Goal: Task Accomplishment & Management: Use online tool/utility

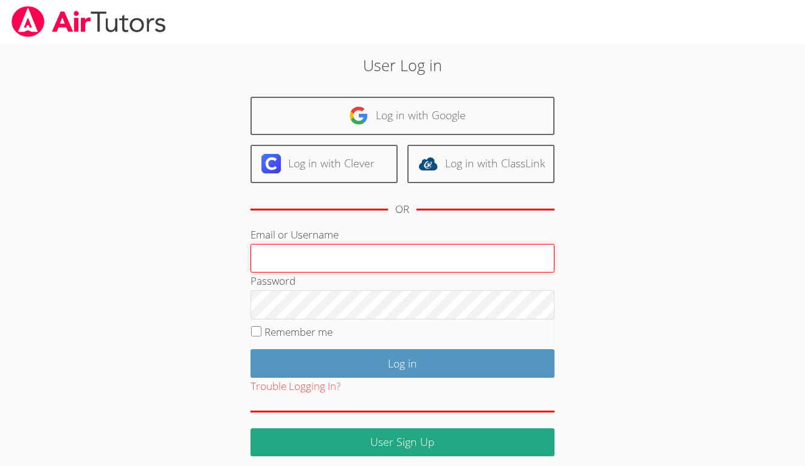
type input "[EMAIL_ADDRESS][DOMAIN_NAME]"
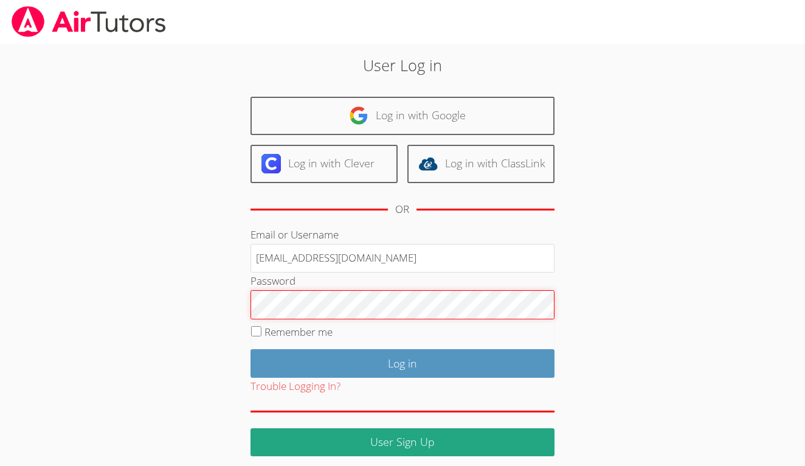
click at [402, 361] on input "Log in" at bounding box center [403, 363] width 304 height 29
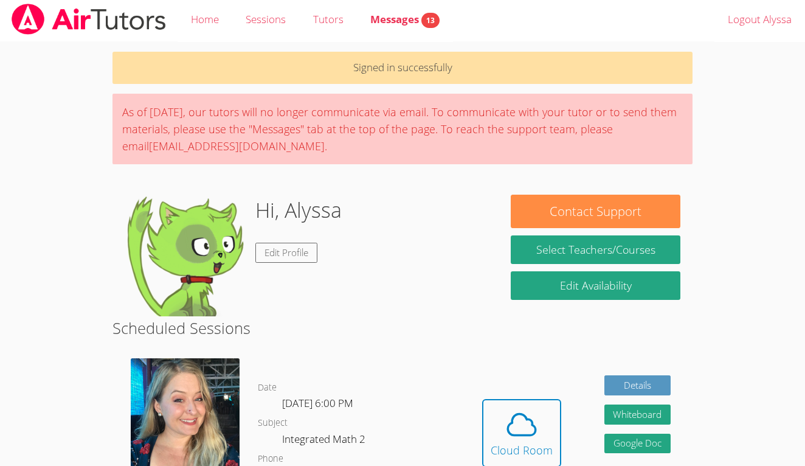
scroll to position [5, 0]
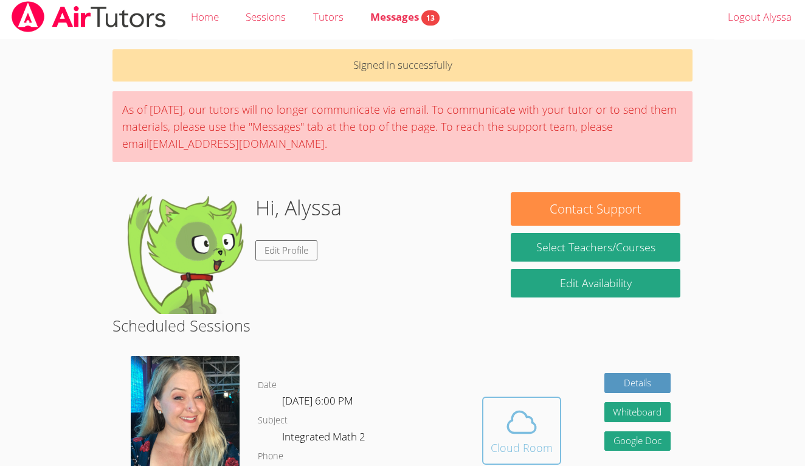
click at [527, 433] on icon at bounding box center [522, 422] width 34 height 34
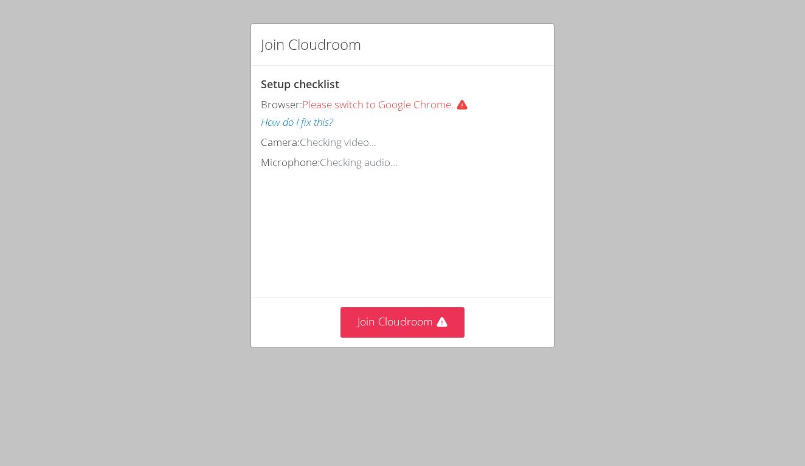
click at [428, 302] on div "Join Cloudroom" at bounding box center [402, 322] width 303 height 50
click at [425, 347] on div "Join Cloudroom" at bounding box center [402, 322] width 303 height 50
click at [389, 337] on button "Join Cloudroom" at bounding box center [403, 322] width 125 height 30
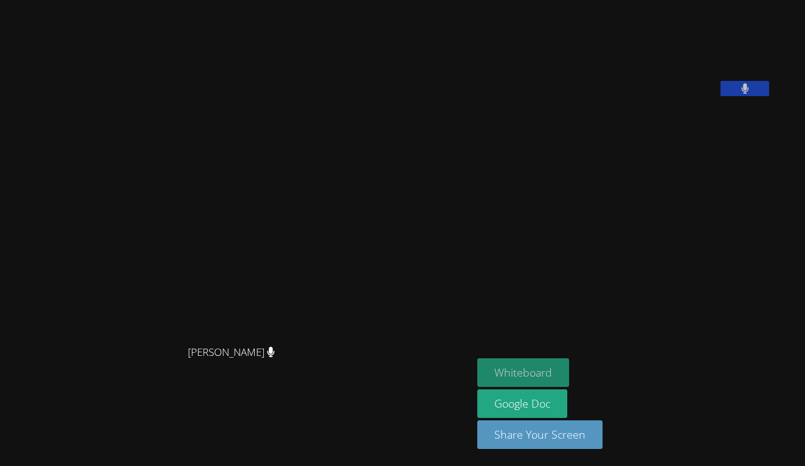
click at [478, 377] on button "Whiteboard" at bounding box center [524, 372] width 92 height 29
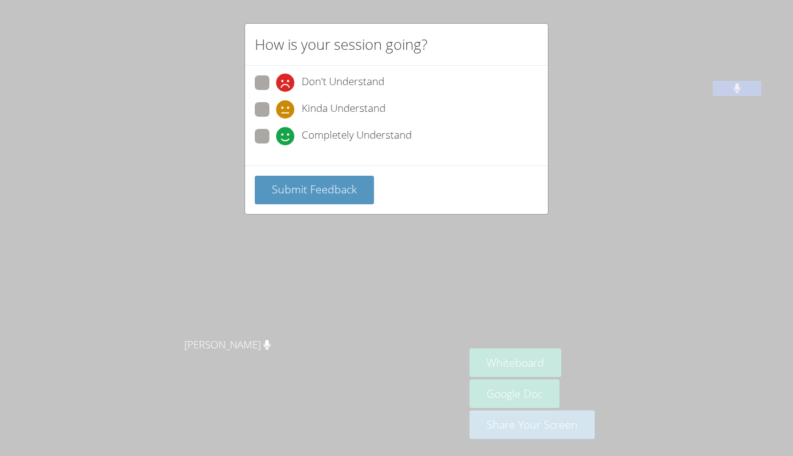
click at [265, 124] on div "Don't Understand Kinda Understand Completely Understand" at bounding box center [396, 112] width 283 height 75
click at [263, 122] on div "Kinda Understand" at bounding box center [396, 113] width 283 height 22
click at [276, 145] on span at bounding box center [276, 145] width 0 height 0
click at [276, 130] on input "Completely Understand" at bounding box center [281, 134] width 10 height 10
radio input "true"
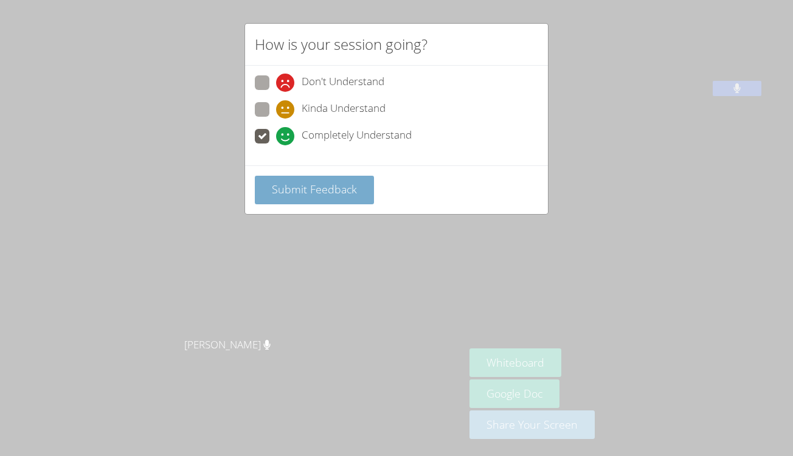
click at [289, 176] on button "Submit Feedback" at bounding box center [314, 190] width 119 height 29
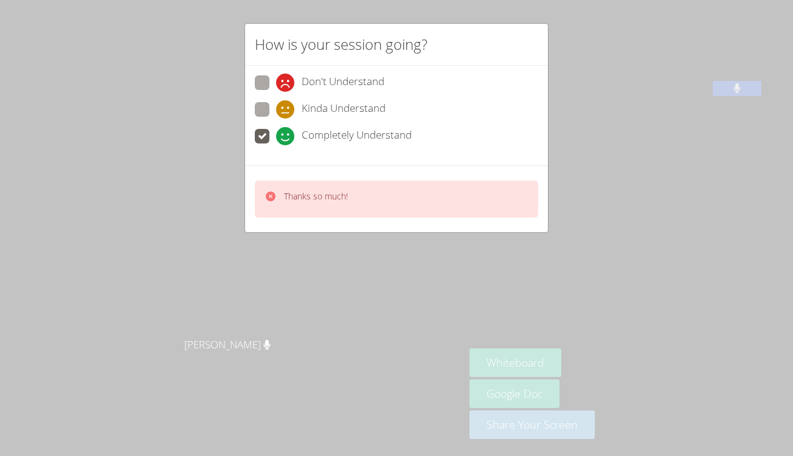
click at [341, 186] on div "Thanks so much!" at bounding box center [396, 199] width 283 height 37
click at [274, 195] on icon at bounding box center [271, 197] width 10 height 10
click at [269, 192] on icon at bounding box center [271, 197] width 10 height 10
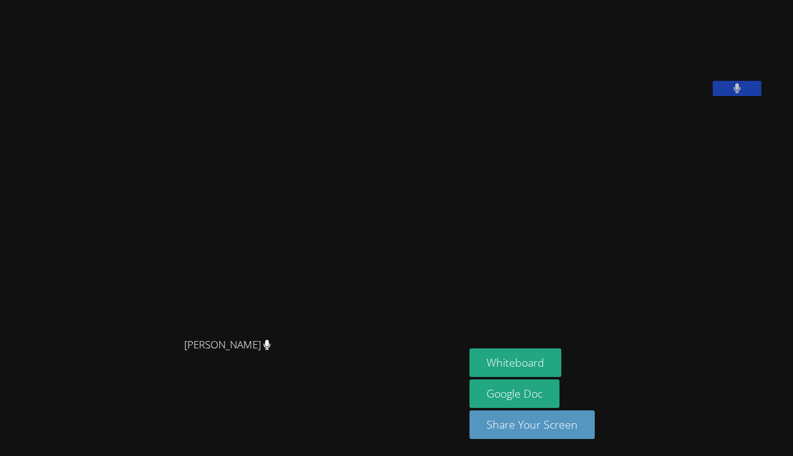
click at [269, 192] on video at bounding box center [232, 204] width 183 height 256
